Goal: Task Accomplishment & Management: Use online tool/utility

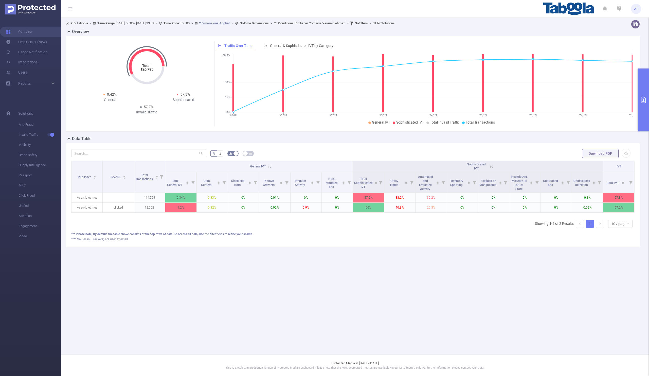
scroll to position [0, 1]
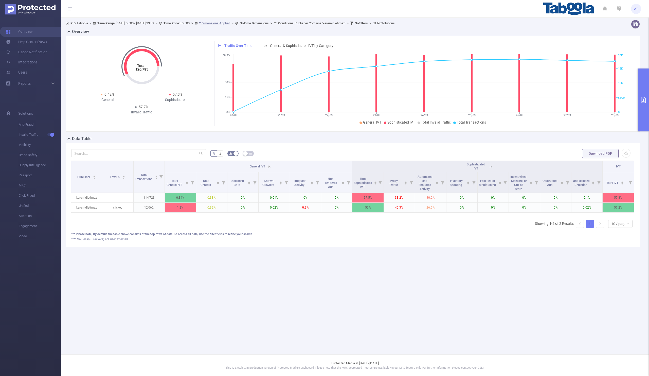
click at [642, 91] on button "primary" at bounding box center [643, 99] width 11 height 63
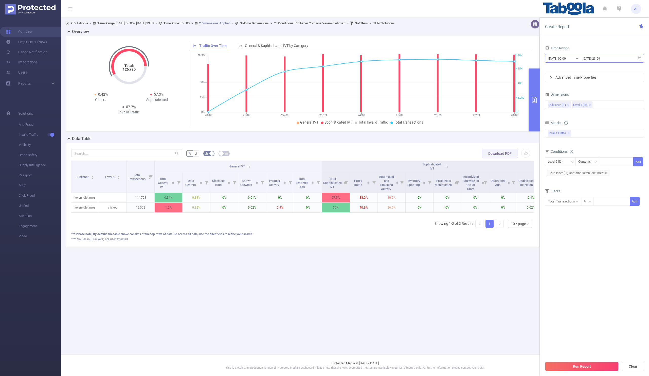
click at [584, 59] on input "[DATE] 23:59" at bounding box center [602, 58] width 41 height 7
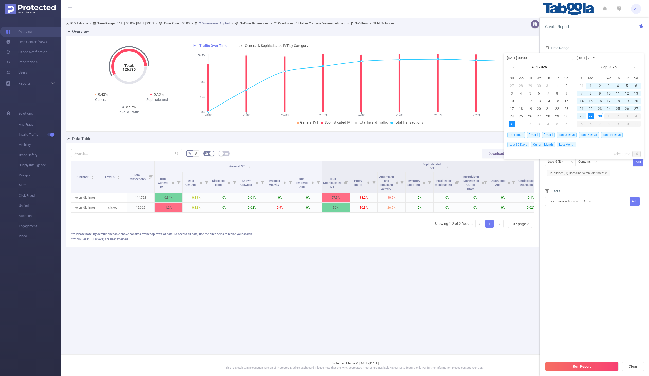
click at [510, 145] on span "Last 30 Days" at bounding box center [518, 145] width 22 height 6
type input "[DATE] 00:00"
type input "[DATE] 23:59"
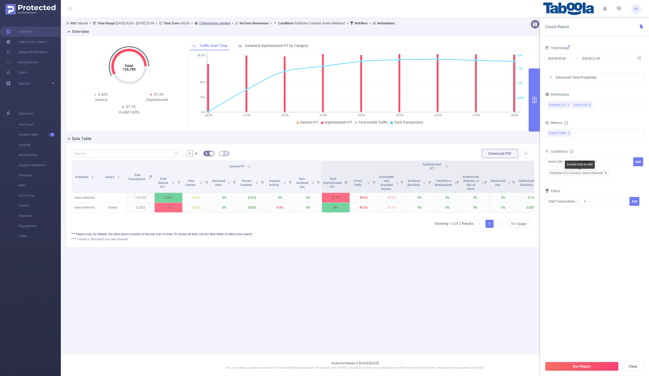
click at [605, 173] on icon "icon: close" at bounding box center [606, 173] width 3 height 3
click at [558, 161] on div "Level 6 (l6)" at bounding box center [557, 161] width 18 height 8
click at [557, 172] on li "Publisher (l1)" at bounding box center [560, 173] width 31 height 8
click at [612, 162] on div at bounding box center [616, 161] width 29 height 8
paste input "receitascenter-publisher"
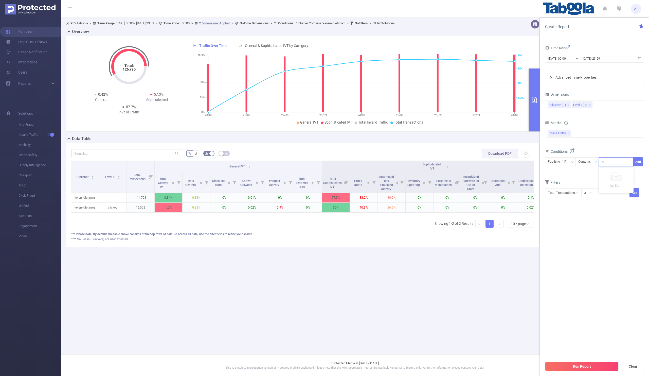
scroll to position [0, 4]
type input "receitascenter-publisher"
click at [638, 161] on button "Add" at bounding box center [638, 161] width 10 height 9
click at [604, 190] on div "Filters" at bounding box center [594, 191] width 99 height 8
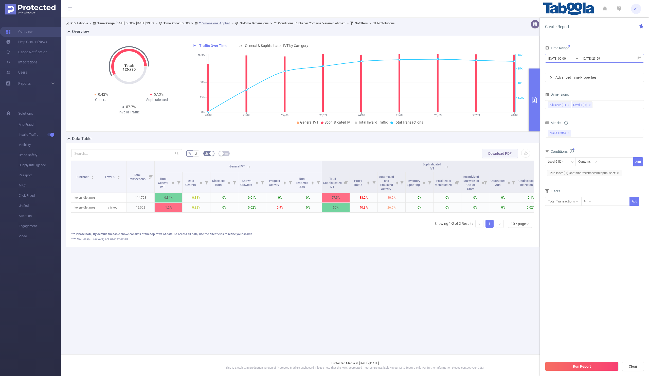
click at [578, 59] on input "[DATE] 00:00" at bounding box center [568, 58] width 41 height 7
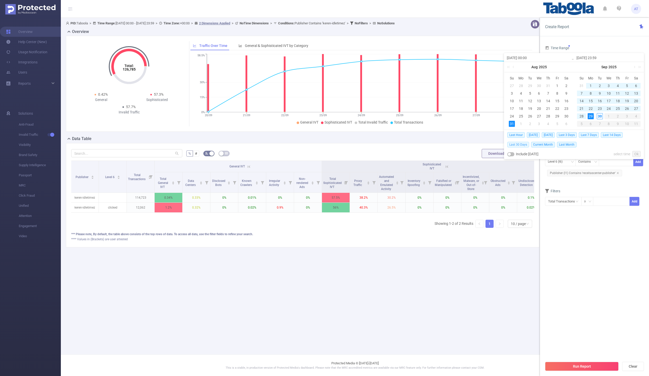
click at [521, 144] on span "Last 30 Days" at bounding box center [518, 145] width 22 height 6
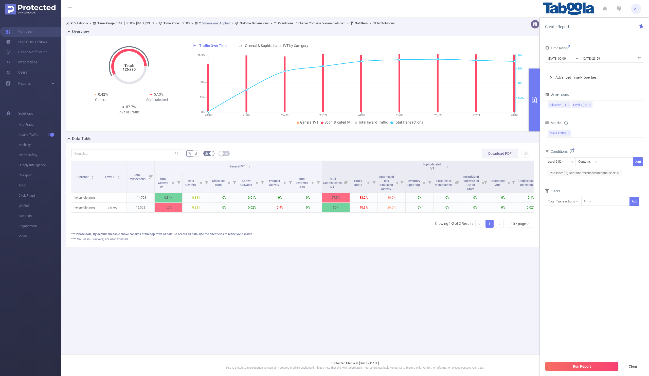
click at [561, 239] on section "Time Range [DATE] 00:00 _ [DATE] 23:59 Advanced Time Properties Dimensions Publ…" at bounding box center [594, 201] width 99 height 314
click at [569, 365] on button "Run Report" at bounding box center [582, 365] width 74 height 9
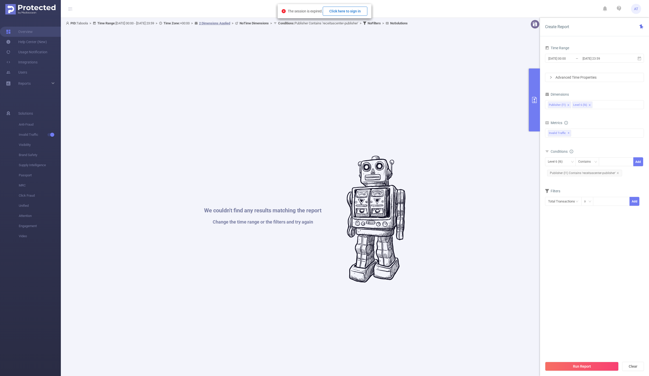
click at [342, 10] on button "Click here to sign in" at bounding box center [345, 11] width 45 height 9
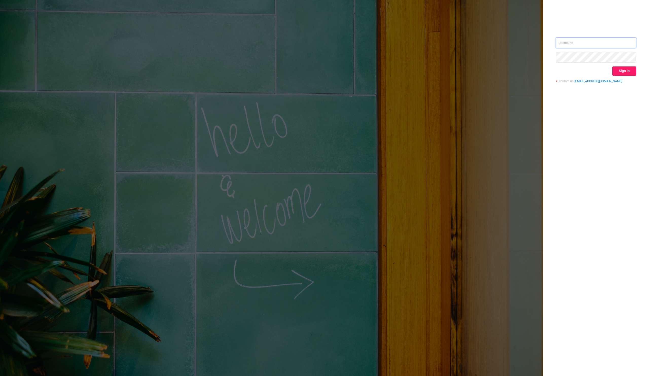
type input "aman.t@taboola.com"
click at [622, 72] on button "Sign in" at bounding box center [624, 70] width 24 height 9
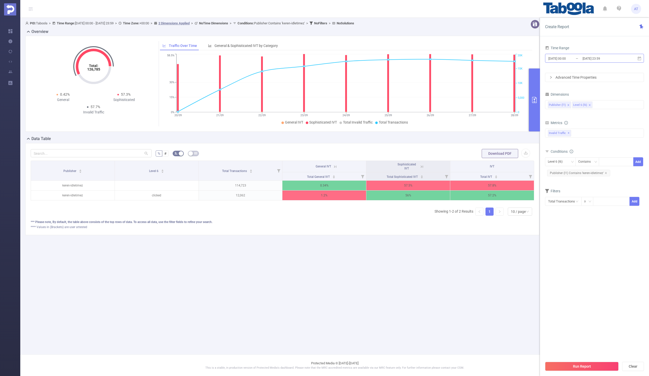
click at [562, 59] on input "[DATE] 00:00" at bounding box center [568, 58] width 41 height 7
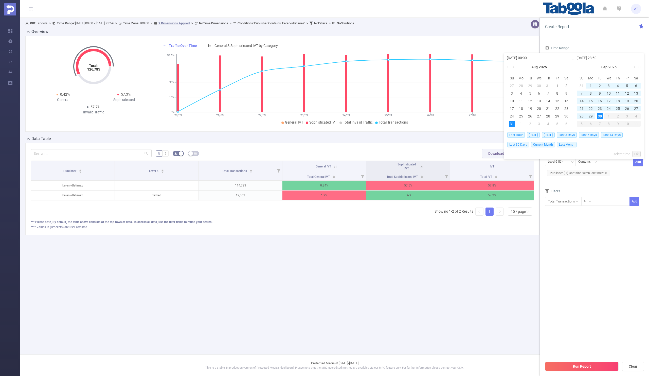
click at [519, 145] on span "Last 30 Days" at bounding box center [518, 145] width 22 height 6
type input "[DATE] 00:00"
type input "[DATE] 23:59"
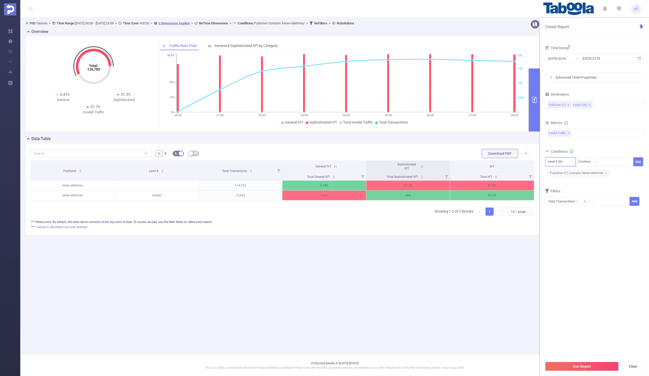
click at [561, 160] on div "Level 6 (l6)" at bounding box center [557, 161] width 18 height 8
click at [556, 173] on li "Publisher (l1)" at bounding box center [560, 173] width 31 height 8
click at [605, 173] on icon "icon: close" at bounding box center [606, 173] width 2 height 2
click at [605, 160] on div at bounding box center [616, 161] width 29 height 8
paste input "receitascenter-publisher"
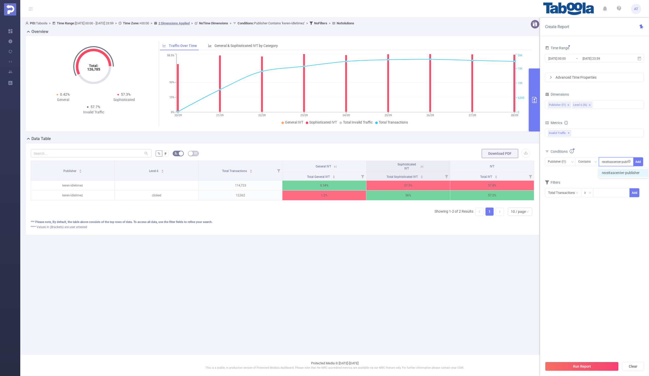
scroll to position [0, 4]
type input "receitascenter-publisher"
click at [639, 158] on button "Add" at bounding box center [638, 161] width 10 height 9
click at [596, 197] on div at bounding box center [611, 201] width 37 height 9
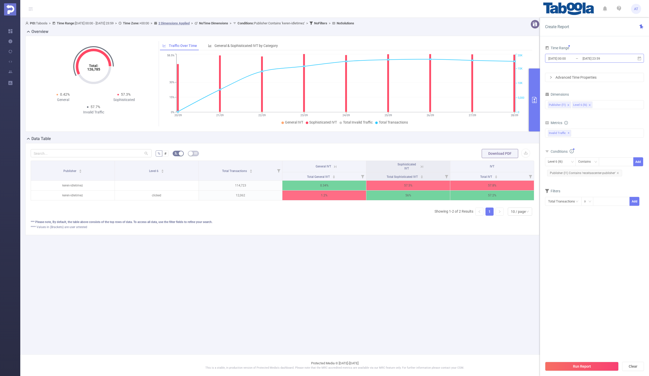
click at [581, 57] on input "[DATE] 00:00" at bounding box center [568, 58] width 41 height 7
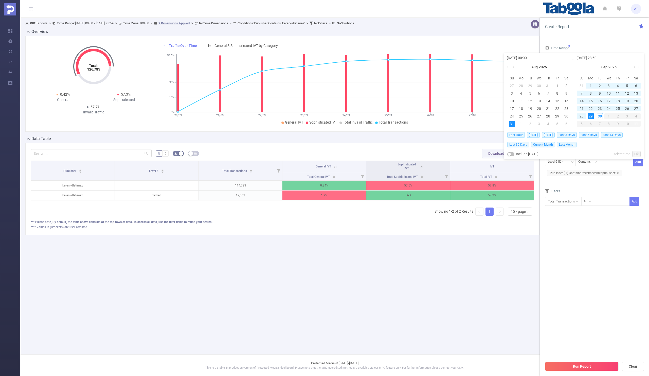
click at [517, 144] on span "Last 30 Days" at bounding box center [518, 145] width 22 height 6
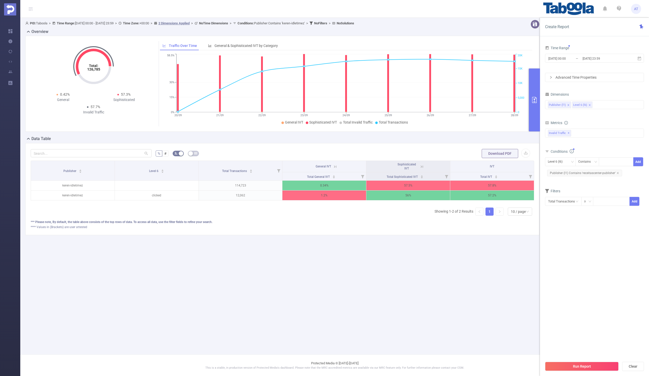
click at [573, 242] on section "Time Range 2025-08-31 00:00 _ 2025-09-29 23:59 Advanced Time Properties Dimensi…" at bounding box center [594, 201] width 99 height 314
click at [570, 365] on button "Run Report" at bounding box center [582, 365] width 74 height 9
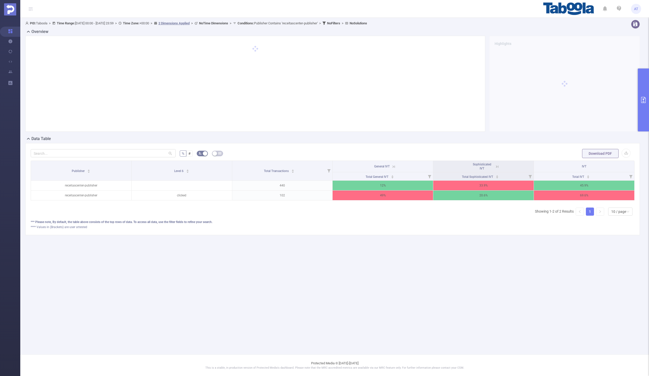
click at [392, 165] on icon at bounding box center [393, 166] width 5 height 5
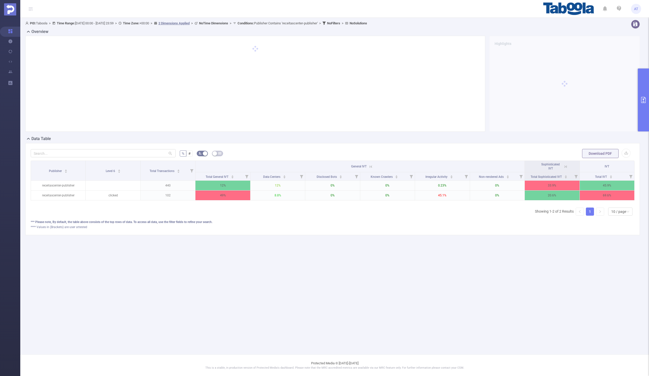
click at [566, 167] on icon at bounding box center [566, 166] width 2 height 2
